Goal: Task Accomplishment & Management: Use online tool/utility

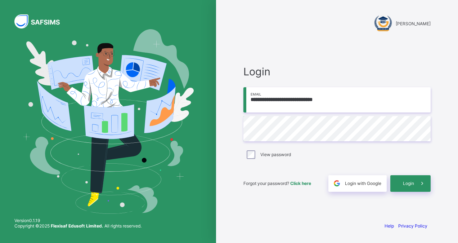
type input "**********"
click at [407, 179] on div "Login" at bounding box center [410, 183] width 40 height 17
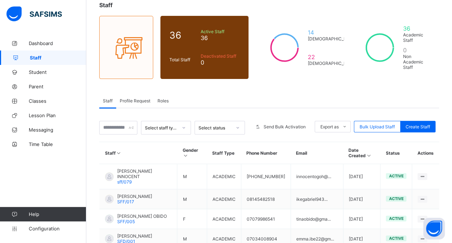
scroll to position [67, 0]
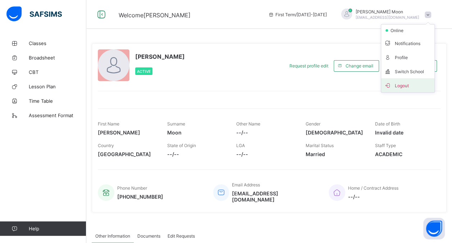
click at [408, 82] on span "Logout" at bounding box center [408, 85] width 48 height 8
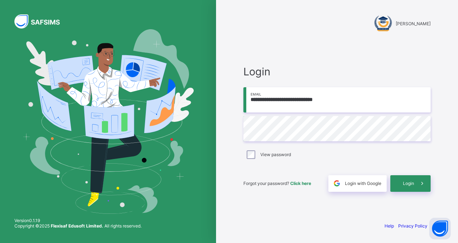
click at [332, 96] on input "**********" at bounding box center [336, 99] width 187 height 25
click at [410, 181] on span "Login" at bounding box center [408, 182] width 11 height 5
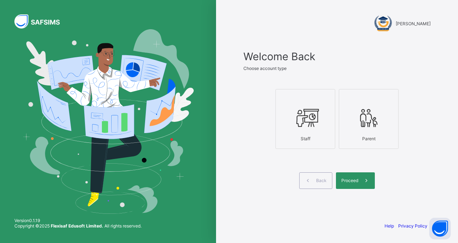
click at [299, 115] on icon at bounding box center [305, 118] width 25 height 22
click at [362, 179] on icon at bounding box center [366, 180] width 8 height 7
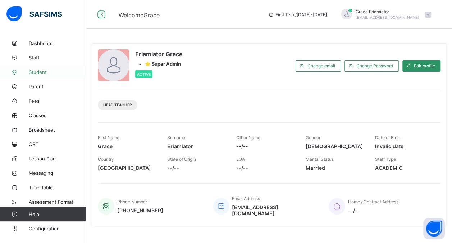
click at [42, 74] on span "Student" at bounding box center [58, 72] width 58 height 6
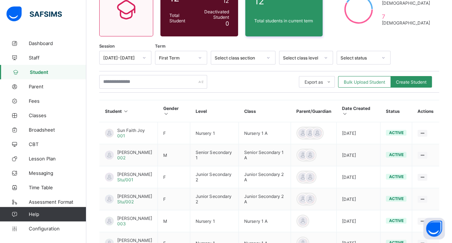
scroll to position [81, 0]
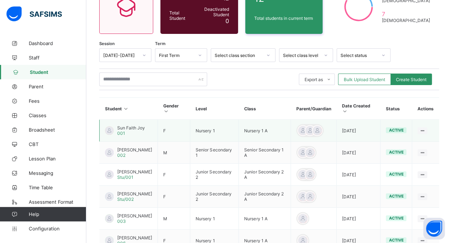
click at [128, 125] on span "Sun Faith Joy" at bounding box center [131, 127] width 28 height 5
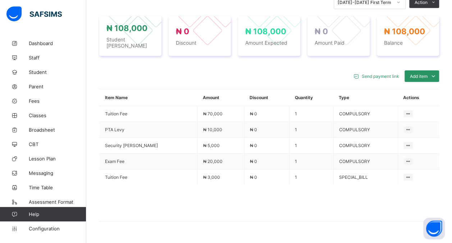
scroll to position [273, 0]
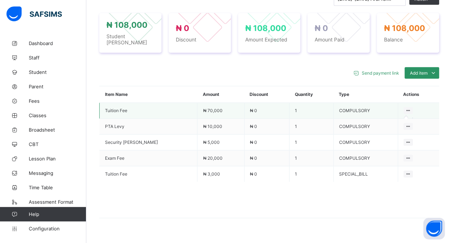
click at [406, 108] on icon at bounding box center [409, 110] width 6 height 5
click at [408, 108] on icon at bounding box center [409, 110] width 6 height 5
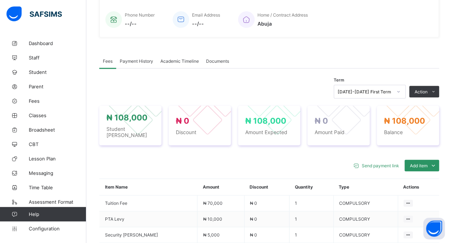
scroll to position [180, 0]
click at [139, 59] on span "Payment History" at bounding box center [136, 61] width 33 height 5
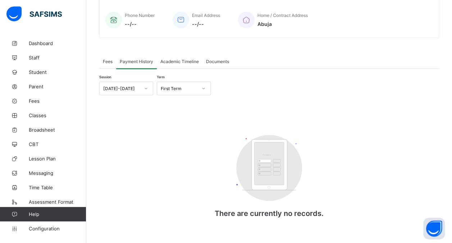
click at [178, 57] on div "Academic Timeline" at bounding box center [180, 61] width 46 height 14
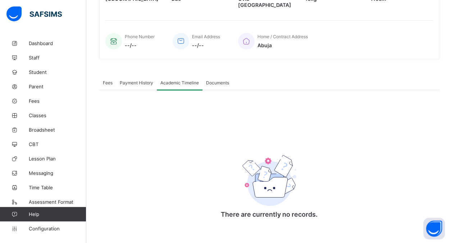
click at [130, 80] on span "Payment History" at bounding box center [136, 82] width 33 height 5
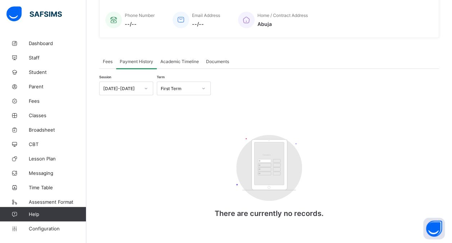
click at [107, 69] on div "Session 2025-2026 Term First Term Customers There are currently no records. × G…" at bounding box center [269, 150] width 340 height 163
click at [107, 59] on span "Fees" at bounding box center [108, 61] width 10 height 5
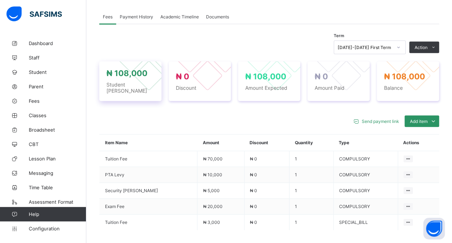
scroll to position [225, 0]
click at [41, 71] on span "Student" at bounding box center [58, 72] width 58 height 6
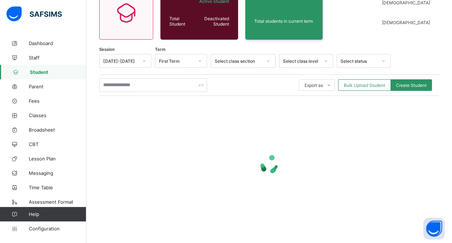
scroll to position [220, 0]
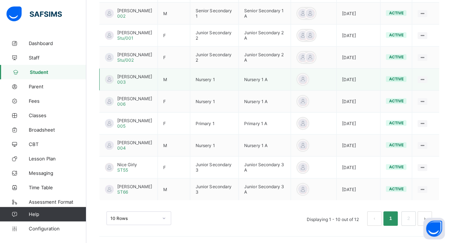
click at [130, 77] on span "Bond Francis" at bounding box center [134, 76] width 35 height 5
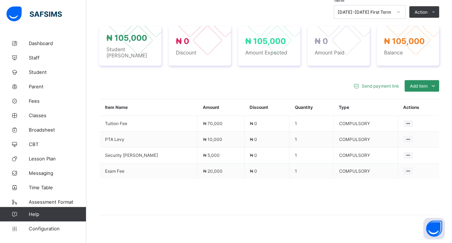
scroll to position [258, 0]
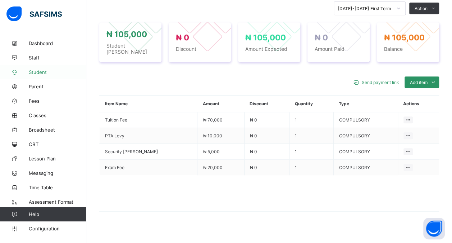
click at [40, 69] on span "Student" at bounding box center [58, 72] width 58 height 6
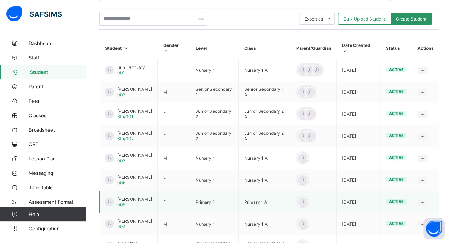
scroll to position [140, 0]
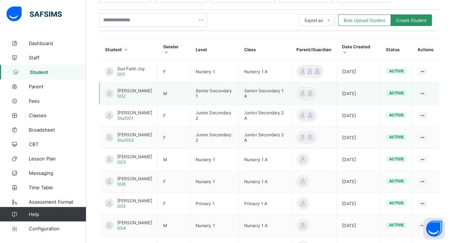
click at [125, 88] on span "John Mark Osun" at bounding box center [134, 90] width 35 height 5
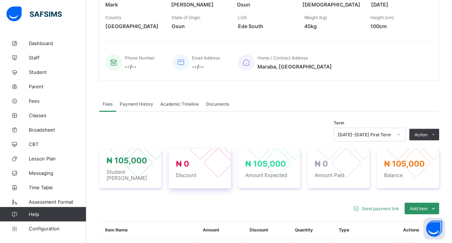
scroll to position [131, 0]
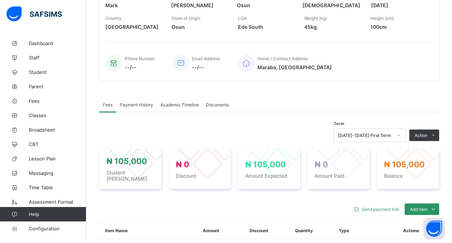
click at [143, 103] on span "Payment History" at bounding box center [136, 104] width 33 height 5
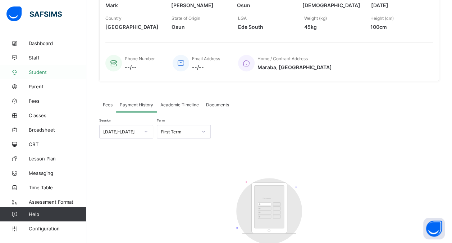
click at [32, 76] on link "Student" at bounding box center [43, 72] width 86 height 14
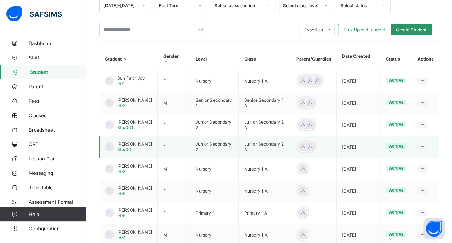
scroll to position [220, 0]
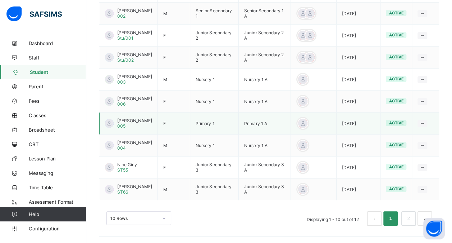
click at [122, 119] on span "Ben Joy" at bounding box center [134, 120] width 35 height 5
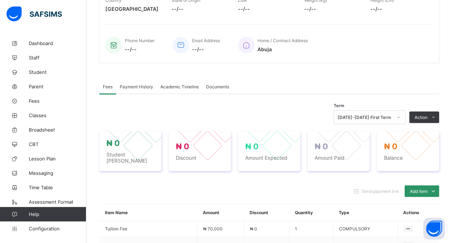
scroll to position [220, 0]
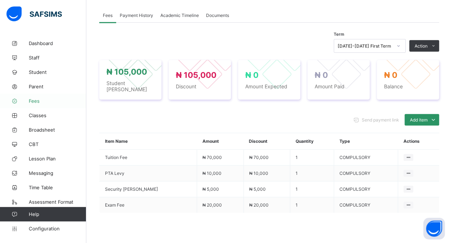
click at [37, 99] on span "Fees" at bounding box center [58, 101] width 58 height 6
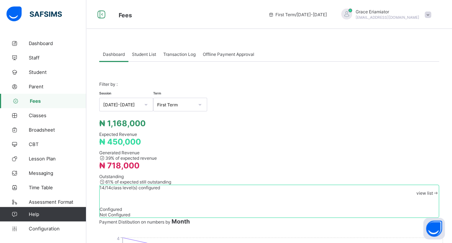
click at [138, 57] on div "Student List" at bounding box center [143, 54] width 31 height 14
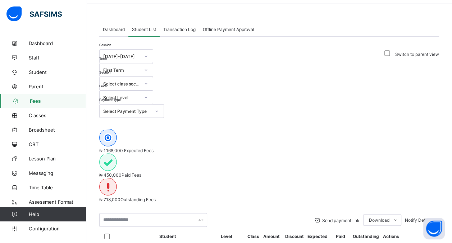
scroll to position [24, 0]
click at [140, 95] on div "Select Level" at bounding box center [121, 97] width 37 height 5
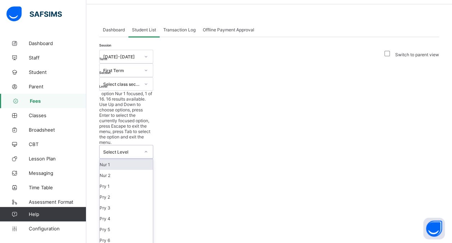
click at [153, 159] on div "Nur 1" at bounding box center [126, 164] width 53 height 11
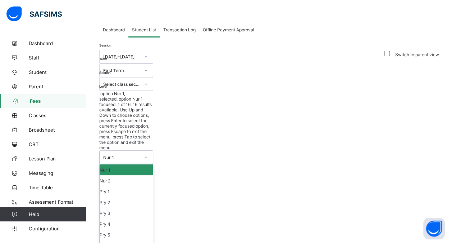
click at [140, 154] on div "Nur 1" at bounding box center [121, 156] width 37 height 5
click at [153, 175] on div "Nur 2" at bounding box center [126, 180] width 53 height 11
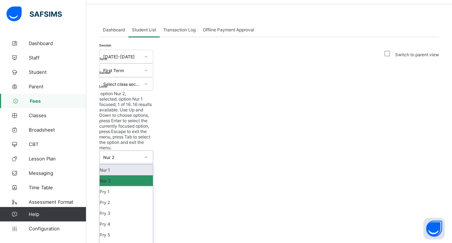
click at [140, 154] on div "Nur 2" at bounding box center [121, 156] width 37 height 5
click at [153, 164] on div "Nur 1" at bounding box center [126, 169] width 53 height 11
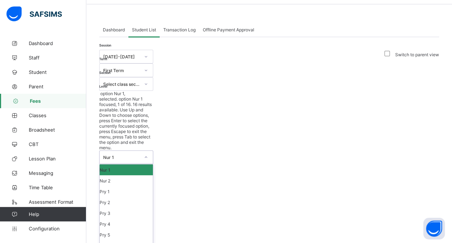
click at [139, 150] on div "Nur 1" at bounding box center [120, 156] width 40 height 13
click at [153, 207] on div "Pry 3" at bounding box center [126, 212] width 53 height 11
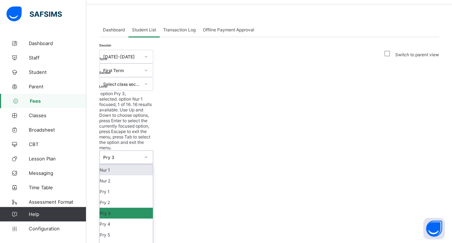
click at [139, 150] on div "Pry 3" at bounding box center [120, 156] width 40 height 13
click at [153, 175] on div "Nur 2" at bounding box center [126, 180] width 53 height 11
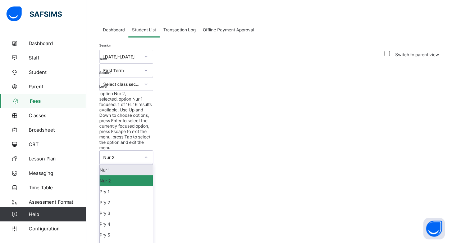
click at [140, 154] on div "Nur 2" at bounding box center [121, 156] width 37 height 5
click at [153, 186] on div "Pry 1" at bounding box center [126, 191] width 53 height 11
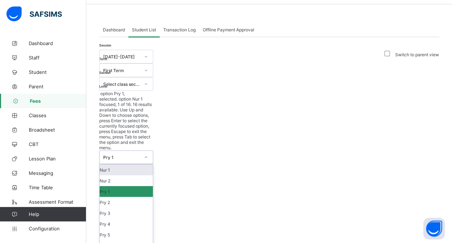
click at [140, 154] on div "Pry 1" at bounding box center [121, 156] width 37 height 5
click at [153, 175] on div "Nur 2" at bounding box center [126, 180] width 53 height 11
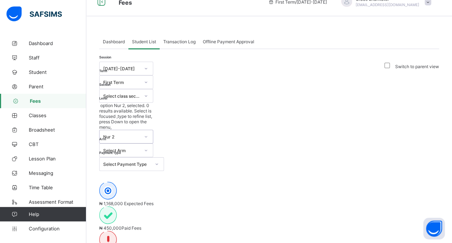
scroll to position [10, 0]
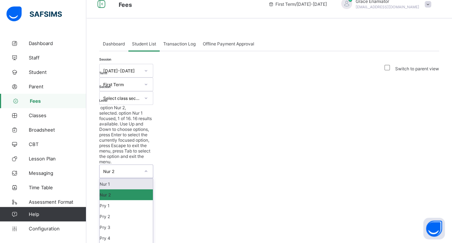
click at [140, 168] on div "Nur 2" at bounding box center [121, 170] width 37 height 5
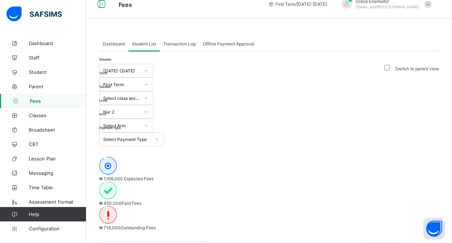
click at [164, 94] on div "Session 2025-2026 Term First Term Section Select class section Level Nur 2 Arm …" at bounding box center [131, 105] width 65 height 82
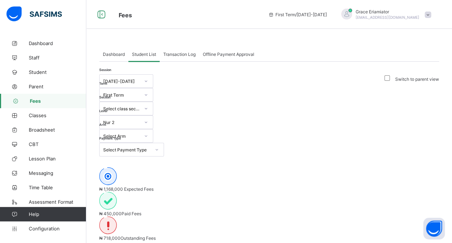
click at [117, 52] on span "Dashboard" at bounding box center [114, 53] width 22 height 5
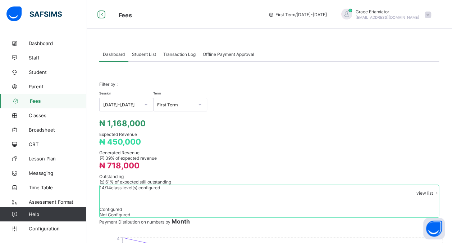
click at [144, 54] on span "Student List" at bounding box center [144, 53] width 24 height 5
